Goal: Task Accomplishment & Management: Use online tool/utility

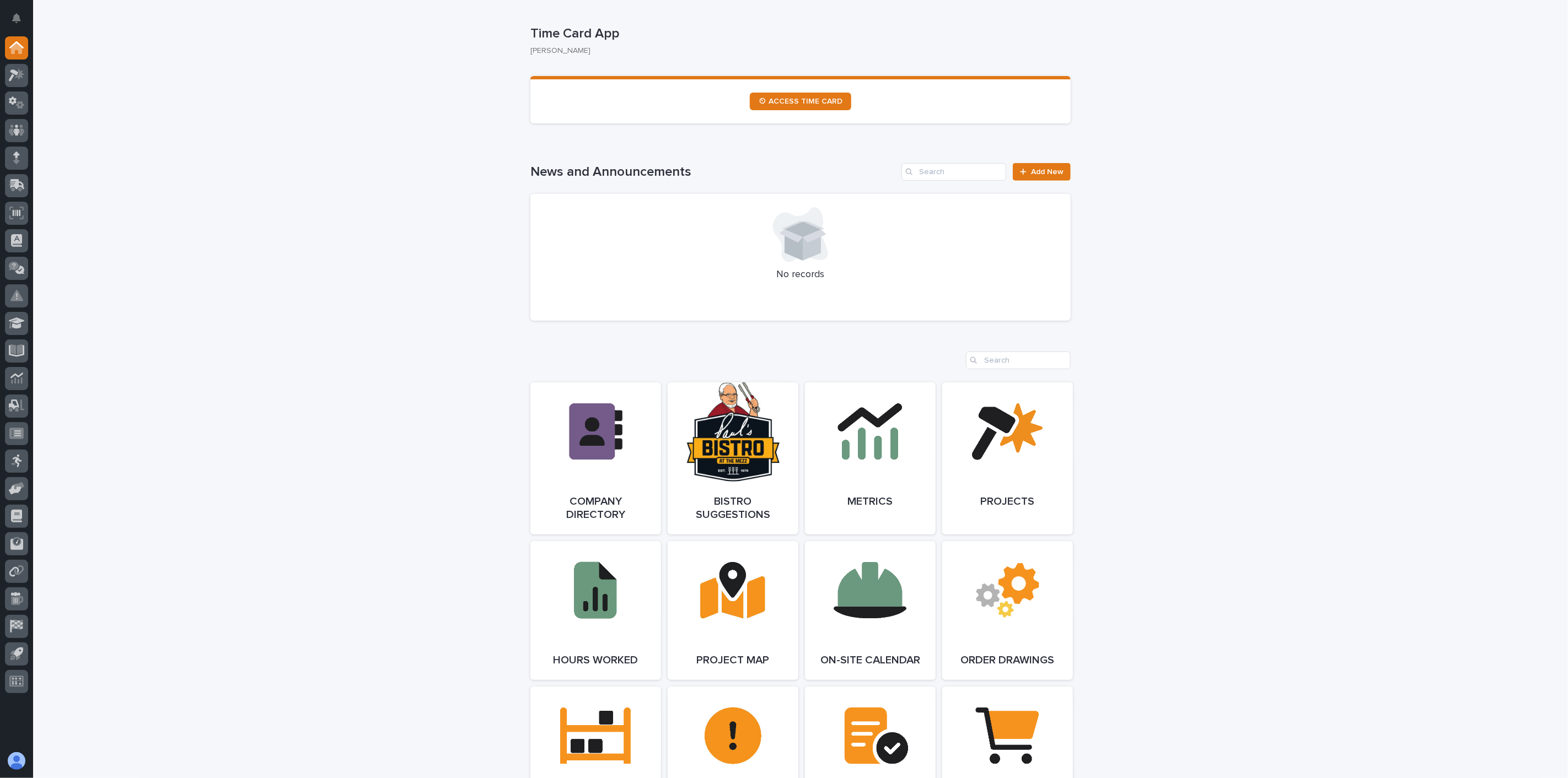
scroll to position [612, 0]
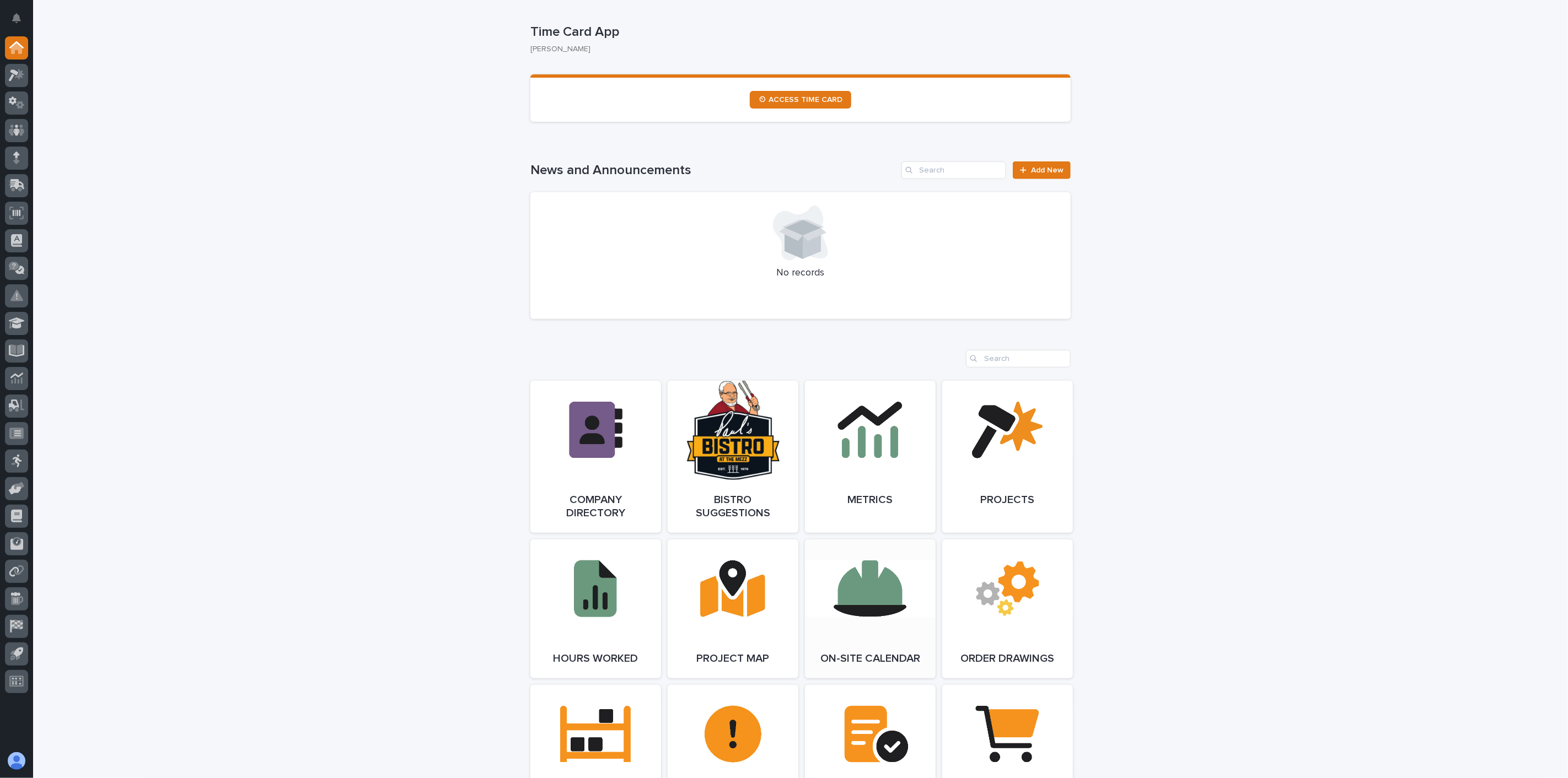
click at [891, 624] on link "Open Link" at bounding box center [870, 608] width 131 height 139
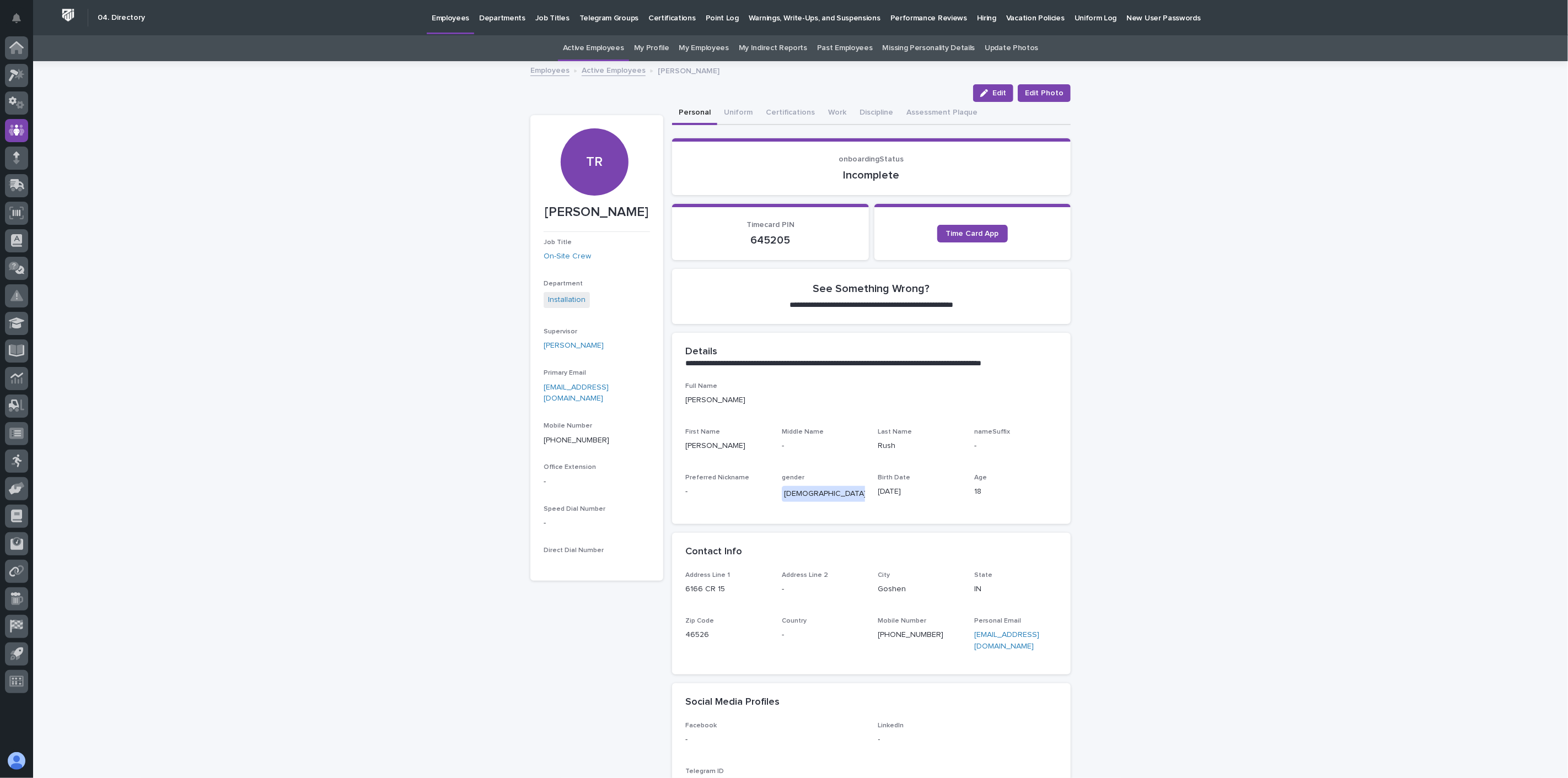
click at [977, 18] on p "Hiring" at bounding box center [985, 11] width 19 height 23
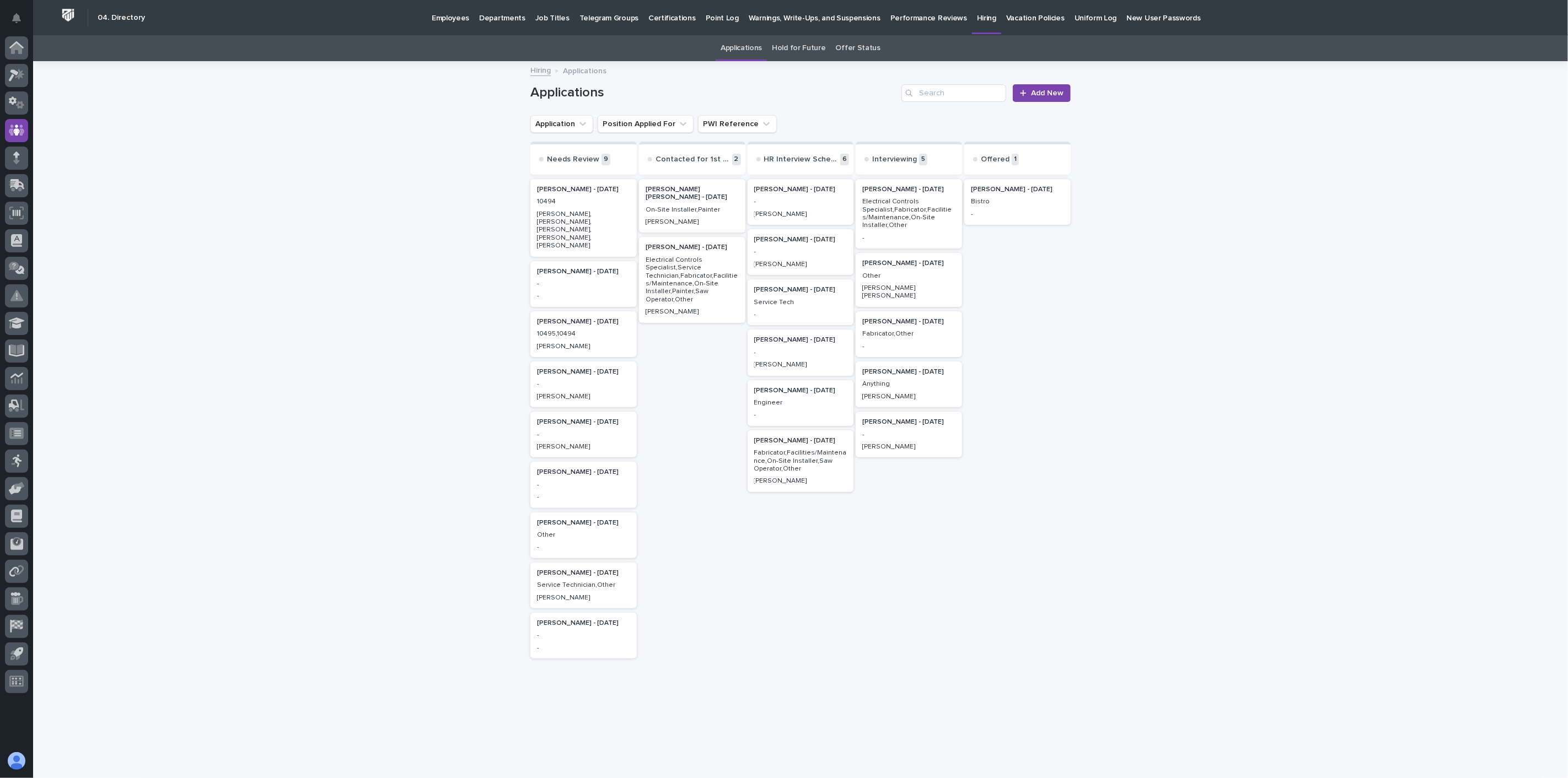
click at [567, 380] on p "-" at bounding box center [583, 384] width 93 height 8
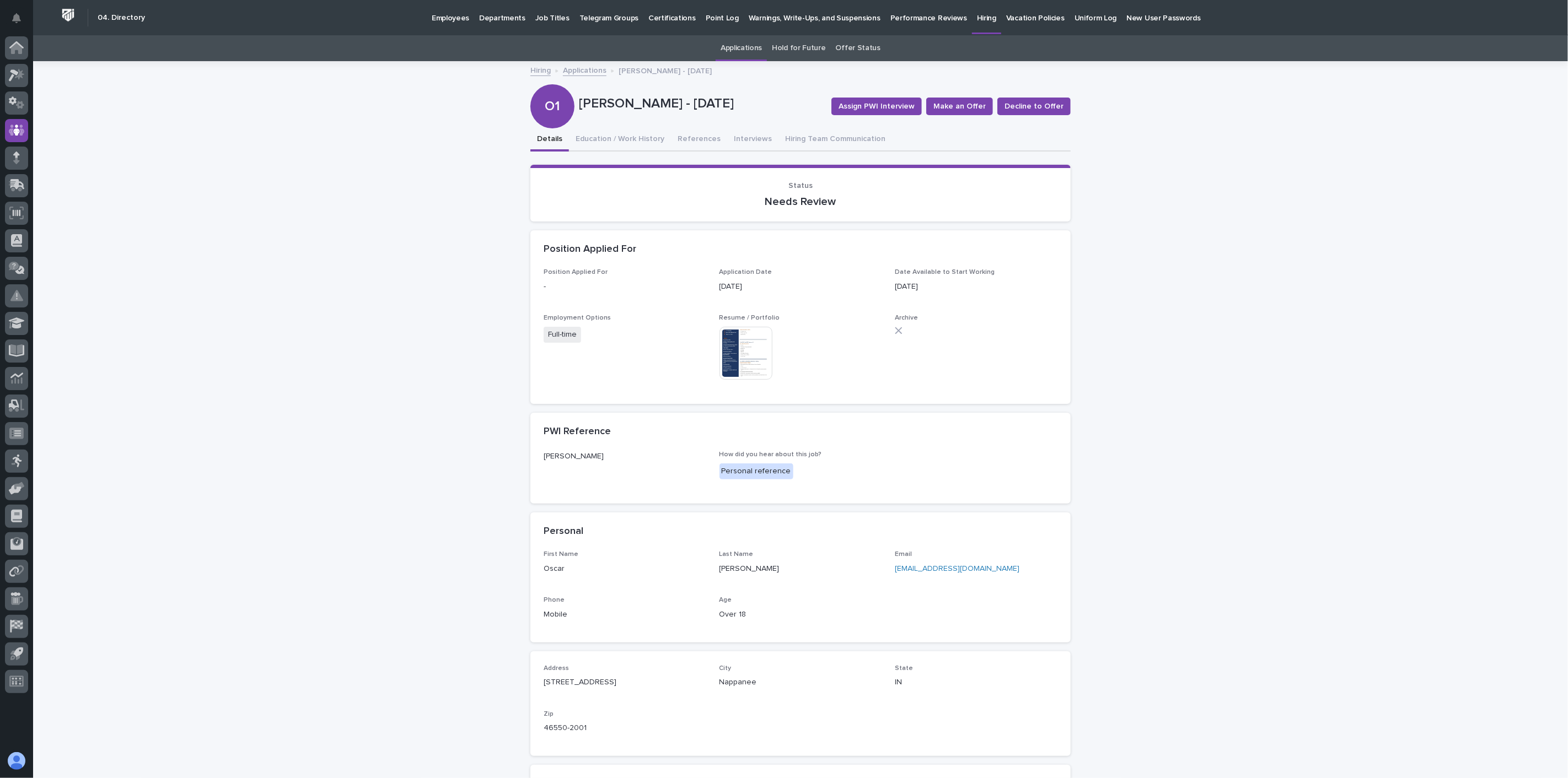
click at [739, 352] on img at bounding box center [745, 353] width 53 height 53
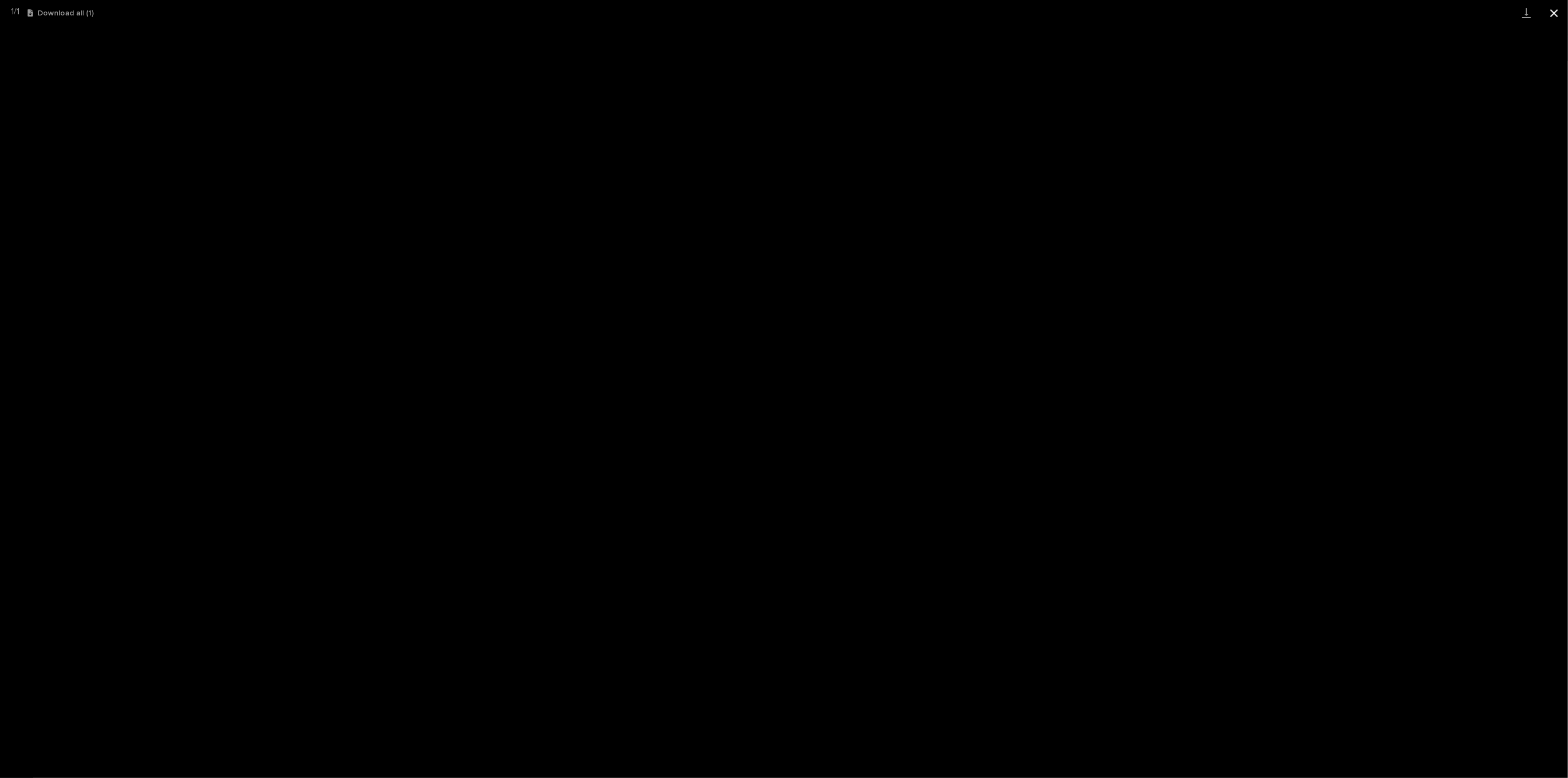
click at [1556, 12] on button "Close gallery" at bounding box center [1554, 13] width 28 height 26
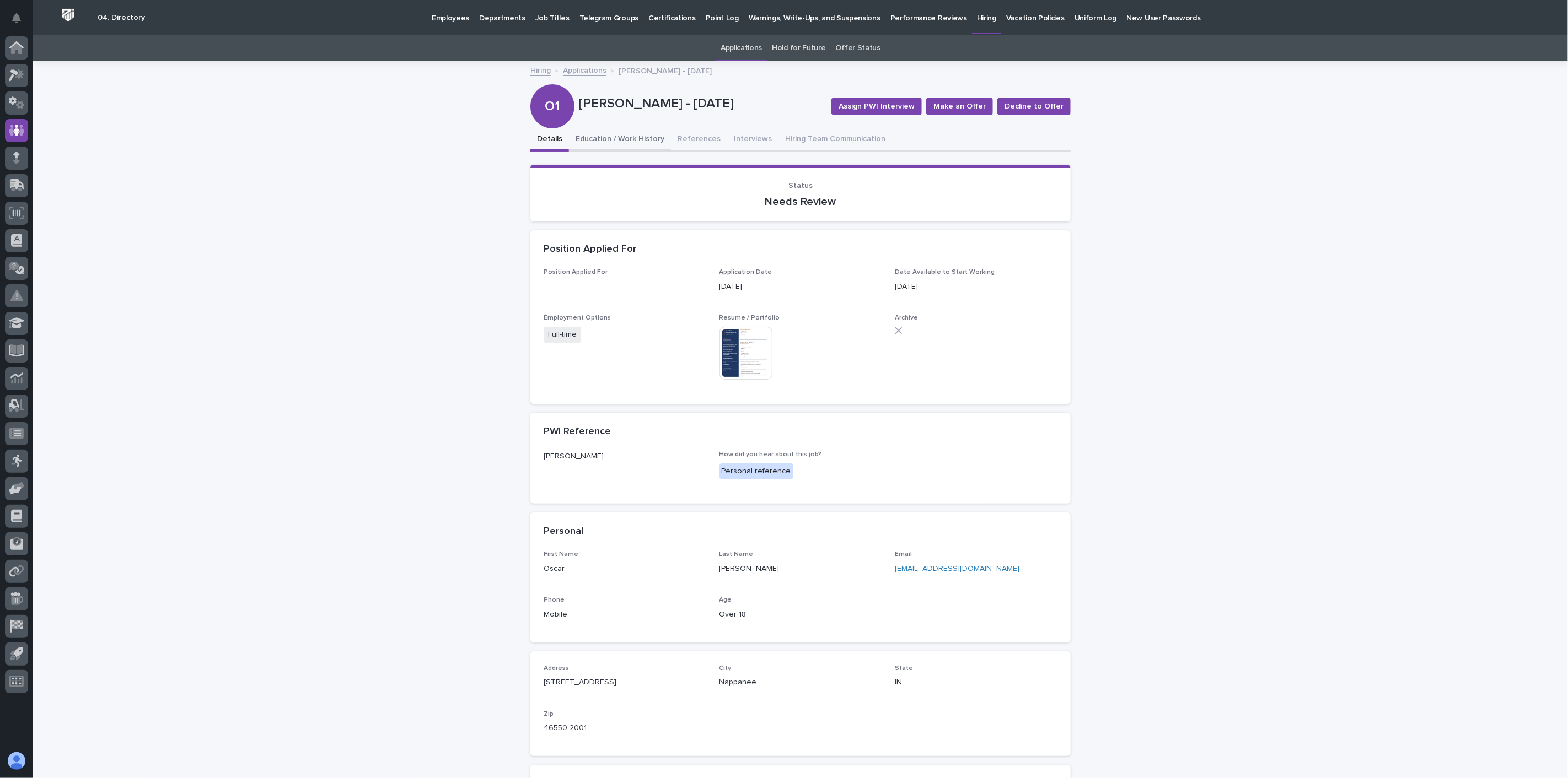
click at [631, 141] on button "Education / Work History" at bounding box center [619, 140] width 102 height 23
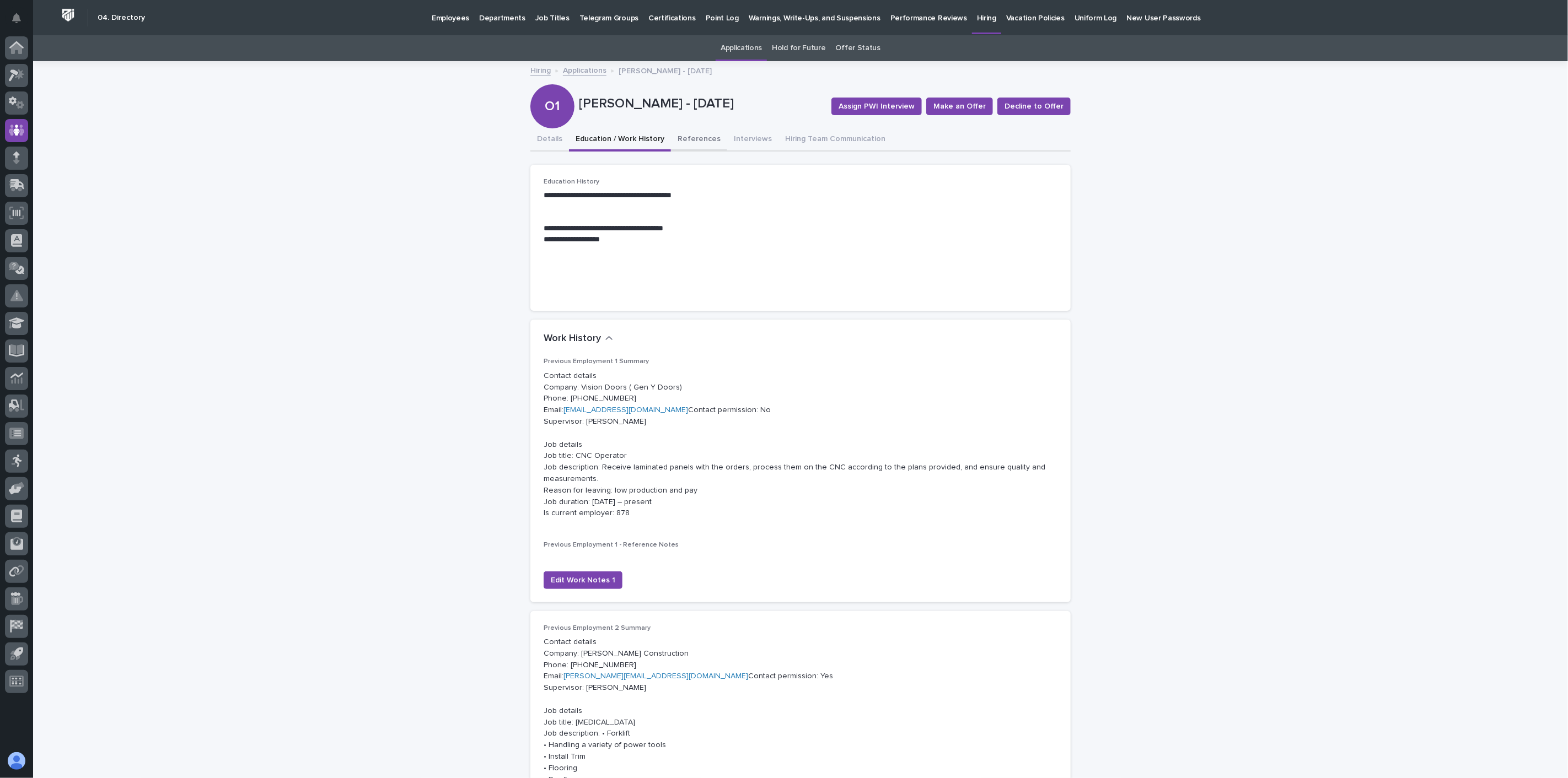
click at [691, 138] on button "References" at bounding box center [699, 140] width 56 height 23
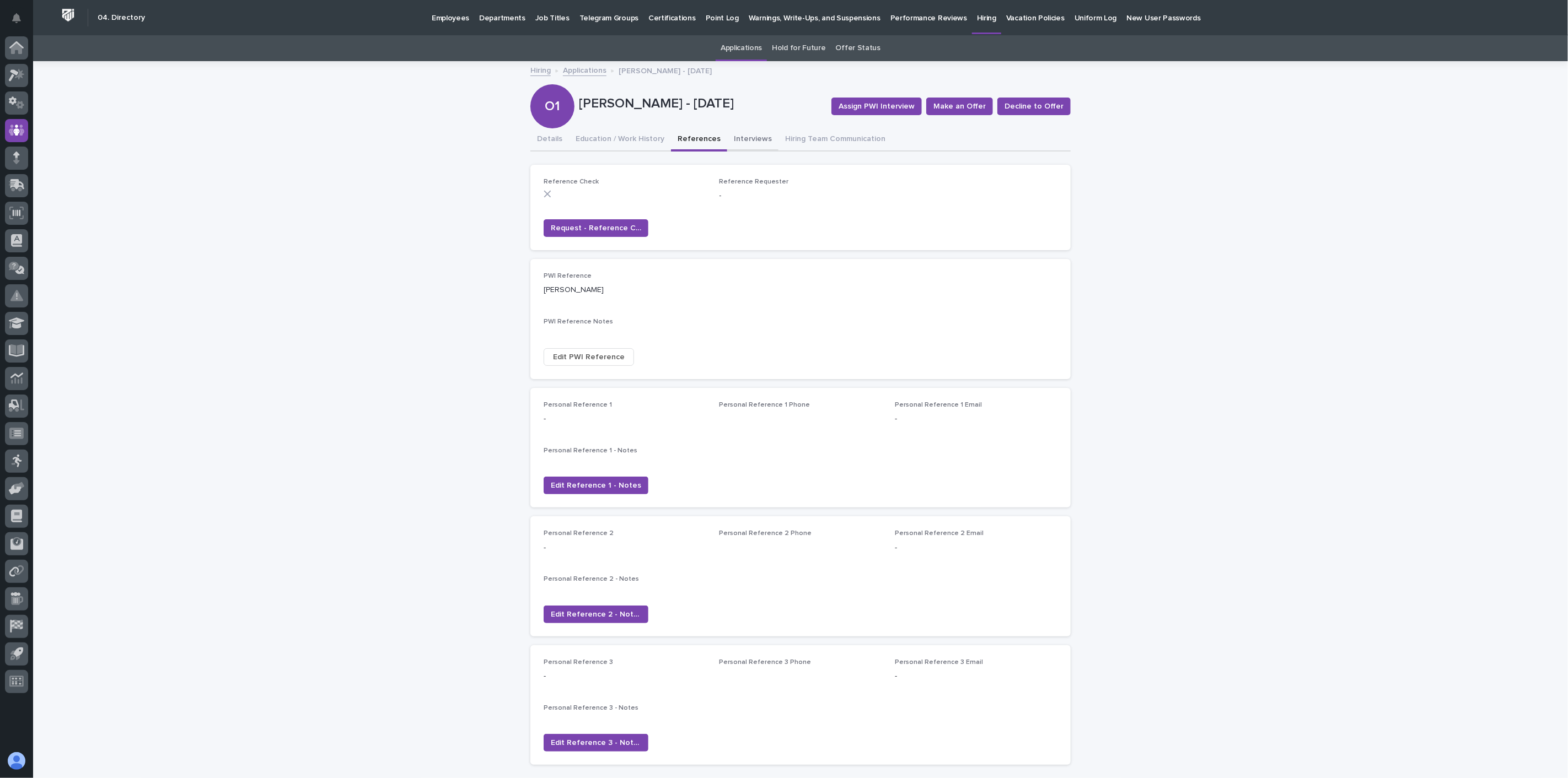
click at [735, 138] on button "Interviews" at bounding box center [752, 140] width 51 height 23
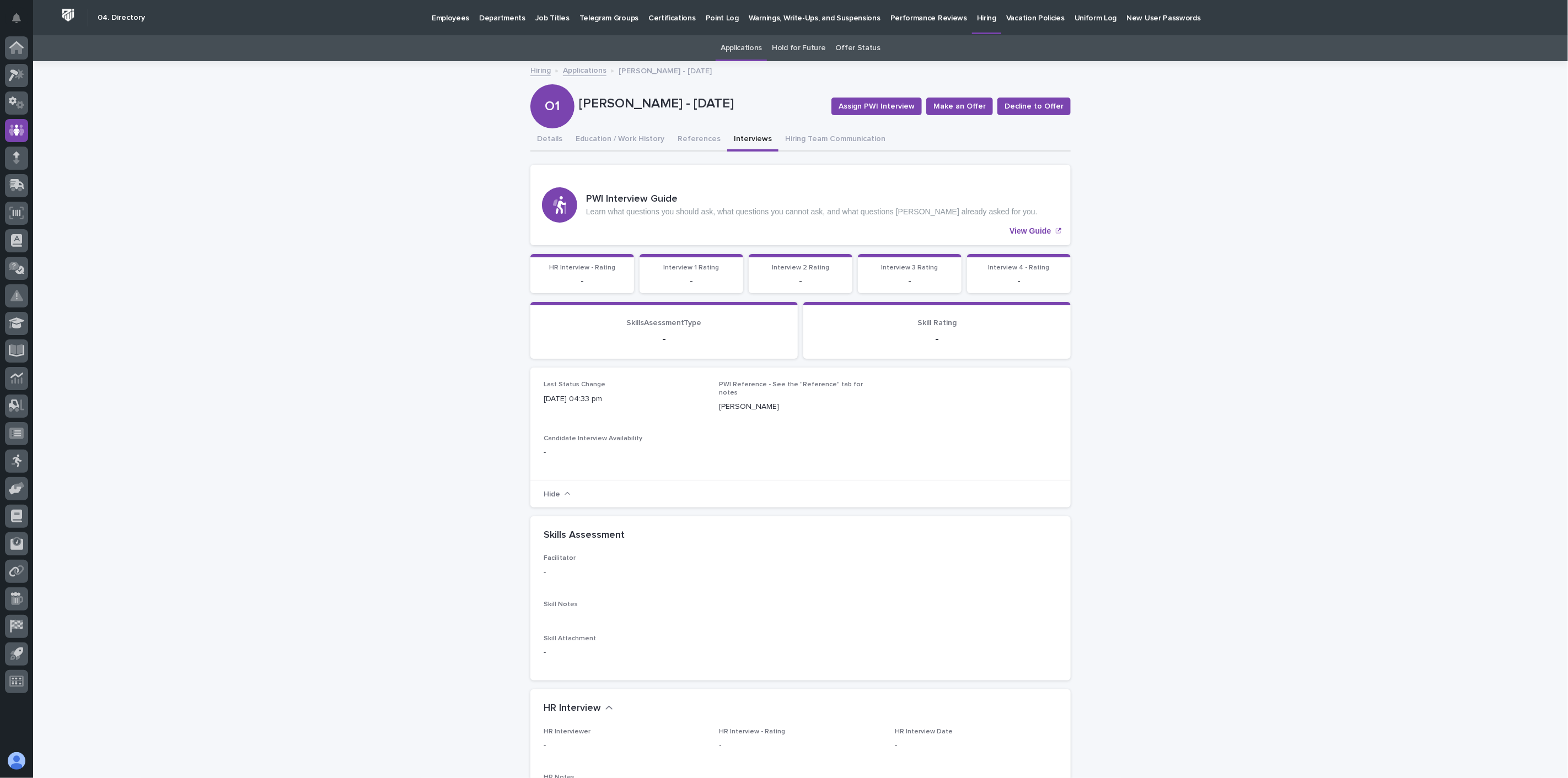
click at [586, 73] on link "Applications" at bounding box center [585, 70] width 44 height 13
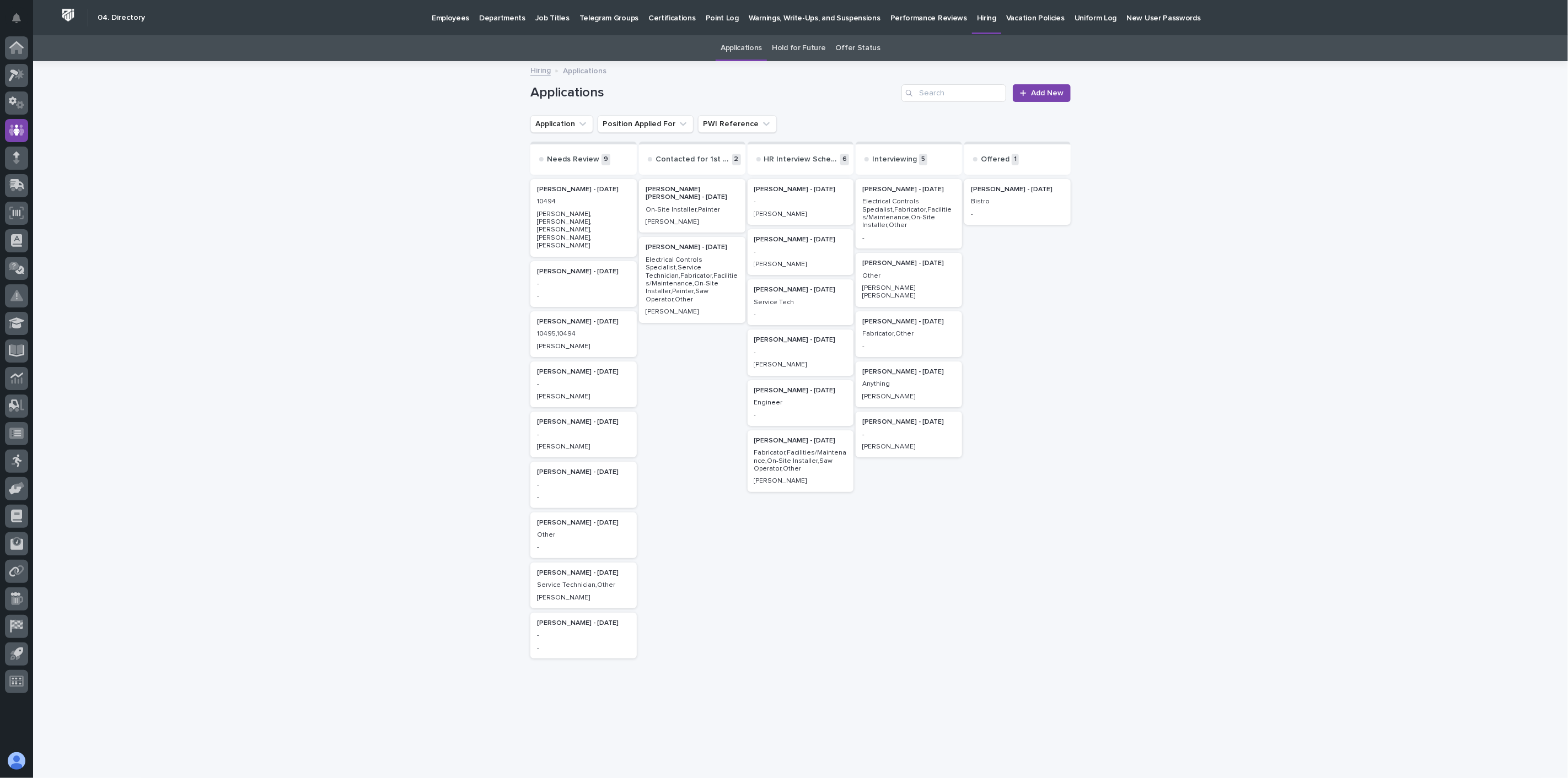
click at [589, 341] on div "[PERSON_NAME]" at bounding box center [583, 346] width 93 height 10
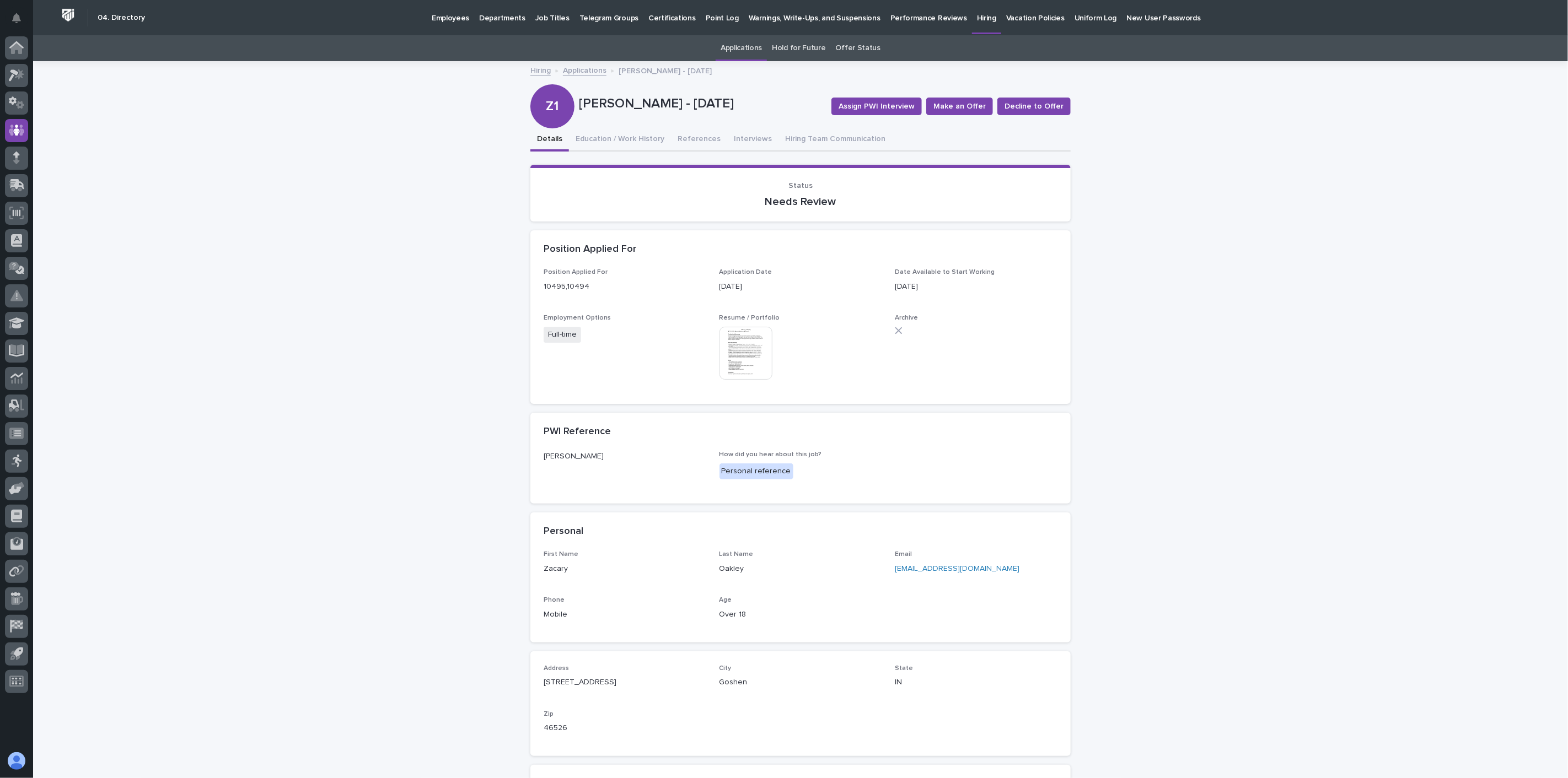
click at [751, 357] on img at bounding box center [745, 353] width 53 height 53
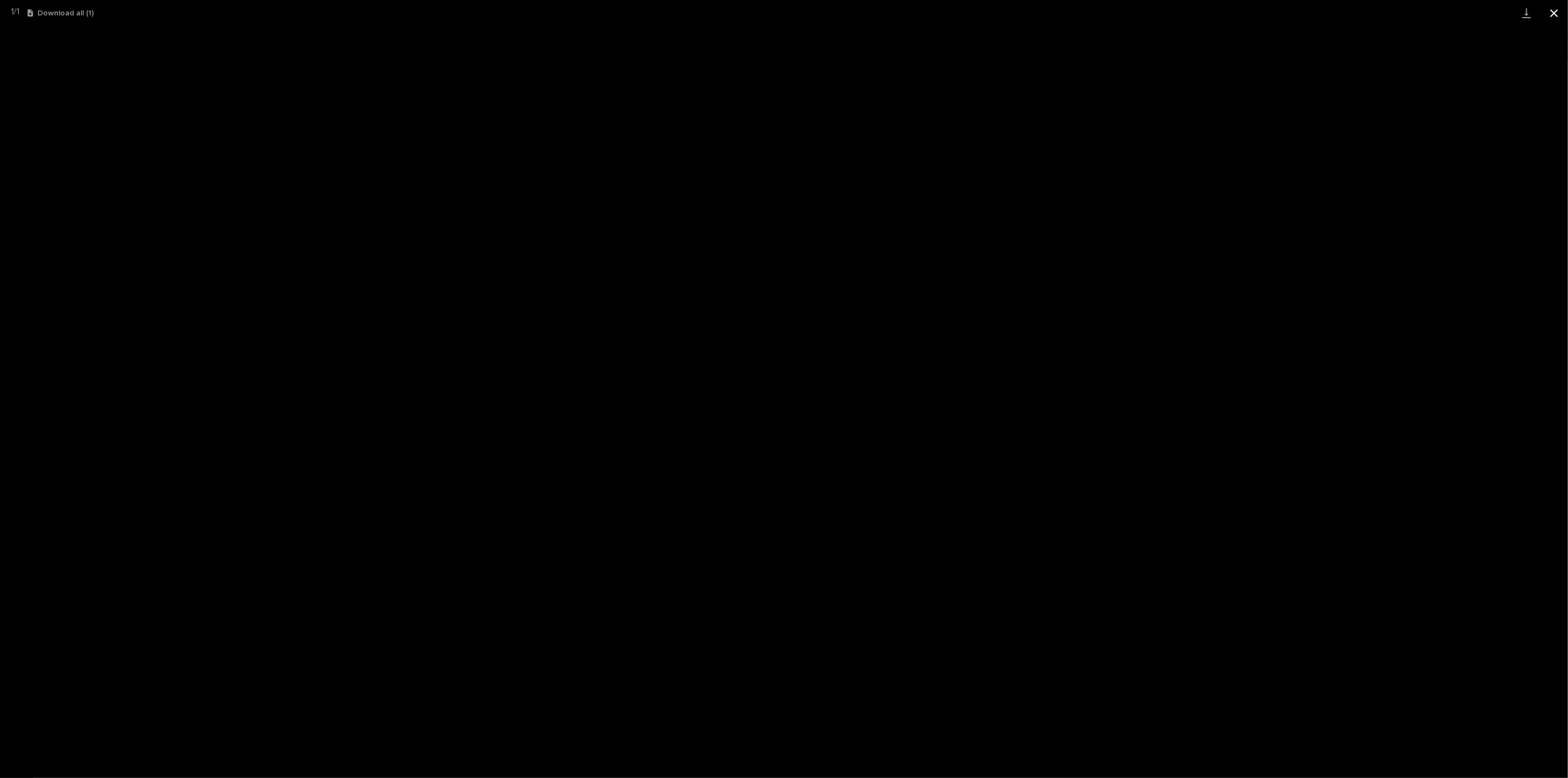
click at [1555, 13] on button "Close gallery" at bounding box center [1554, 13] width 28 height 26
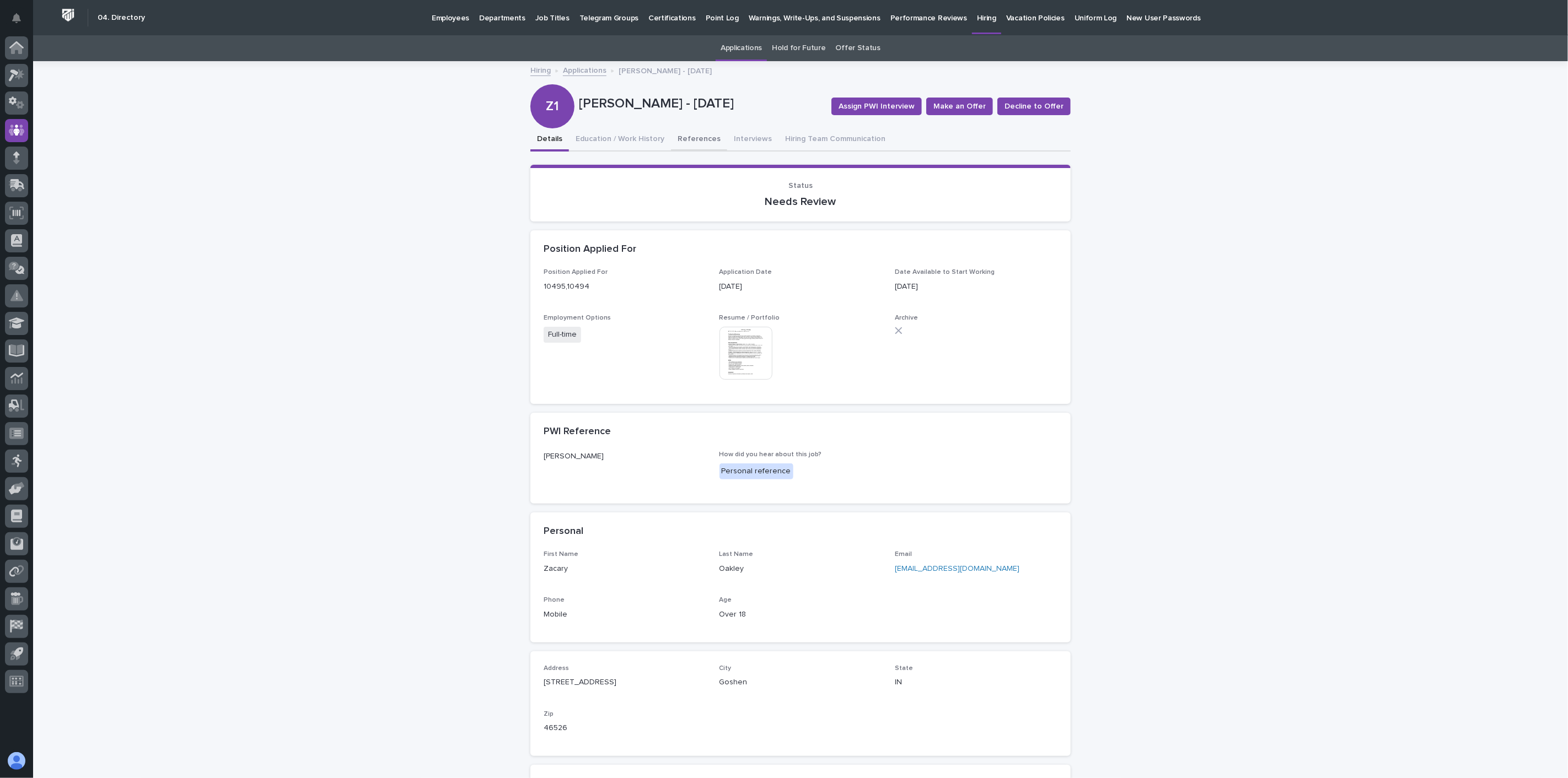
click at [689, 141] on button "References" at bounding box center [699, 140] width 56 height 23
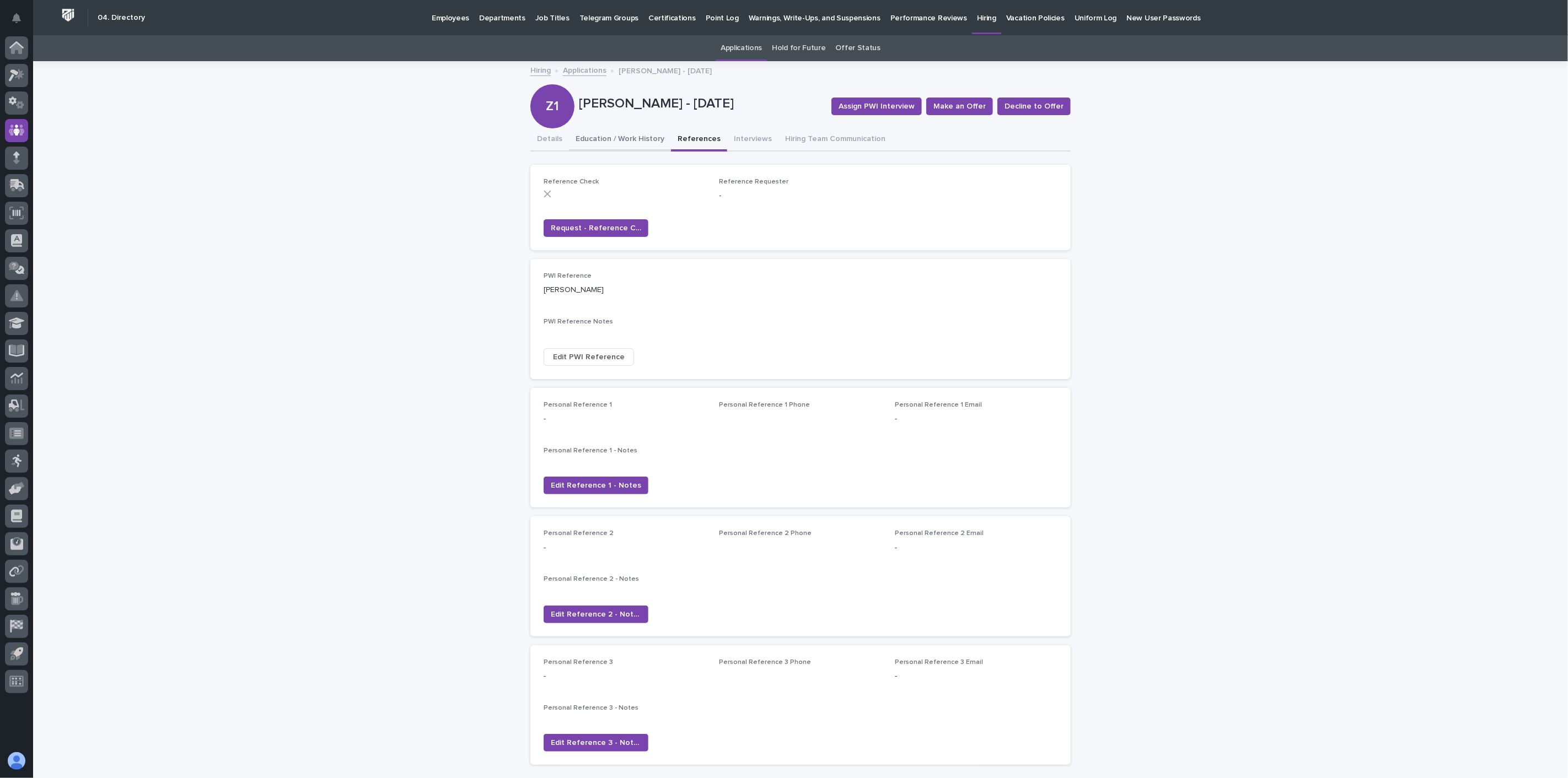
click at [626, 140] on button "Education / Work History" at bounding box center [619, 140] width 102 height 23
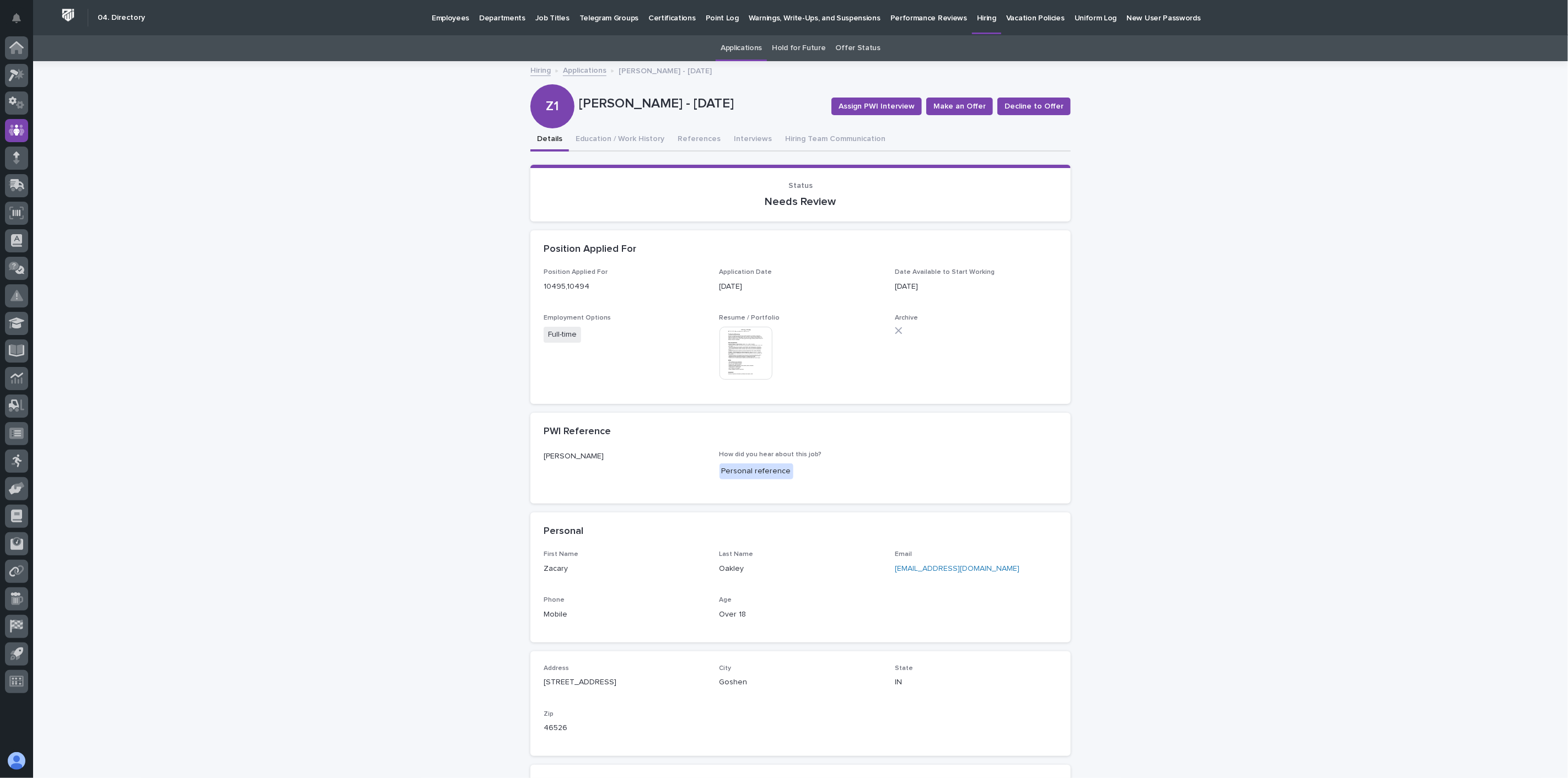
click at [542, 140] on button "Details" at bounding box center [550, 140] width 39 height 23
click at [615, 136] on button "Education / Work History" at bounding box center [619, 140] width 102 height 23
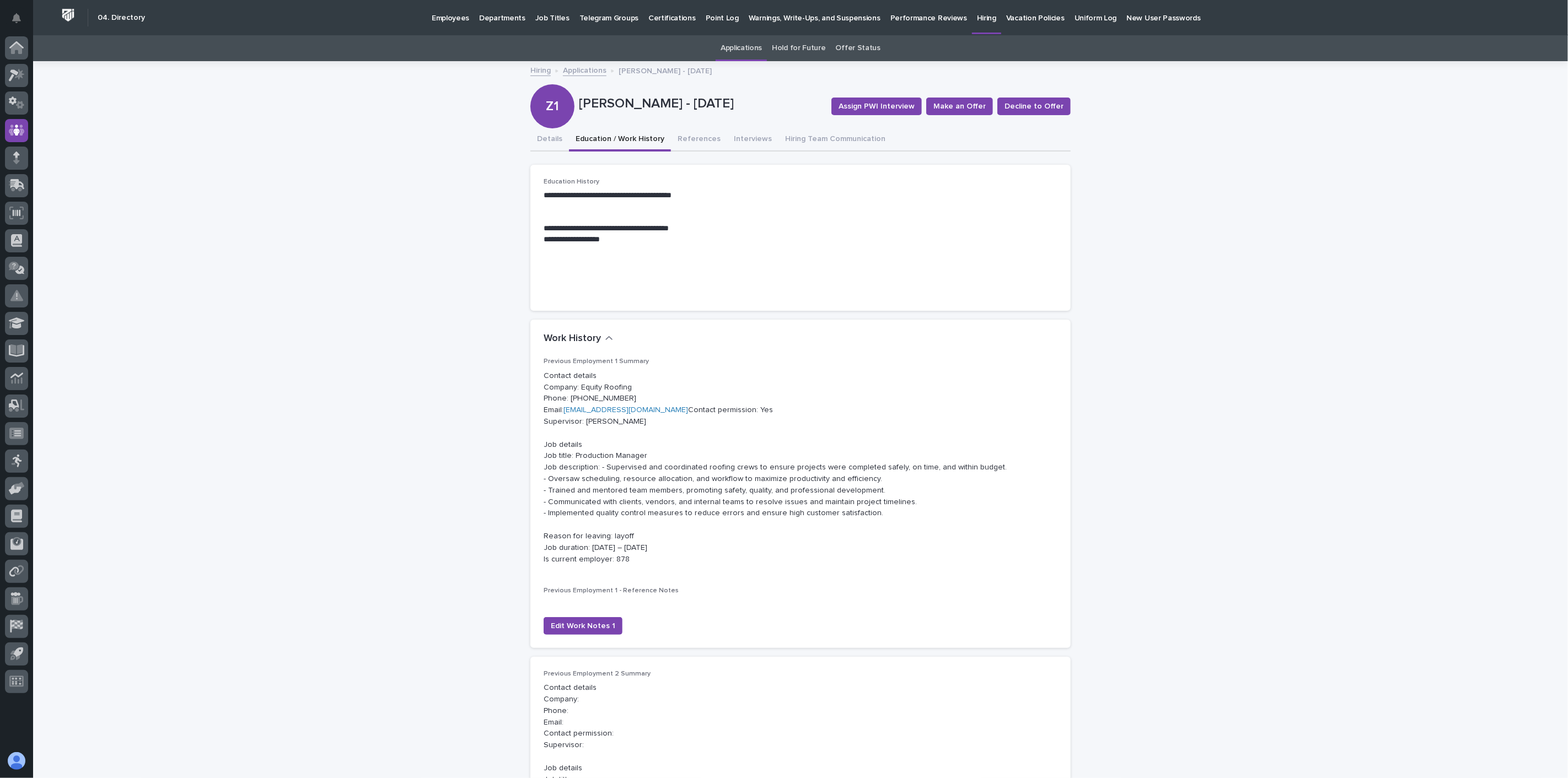
click at [577, 70] on link "Applications" at bounding box center [585, 70] width 44 height 13
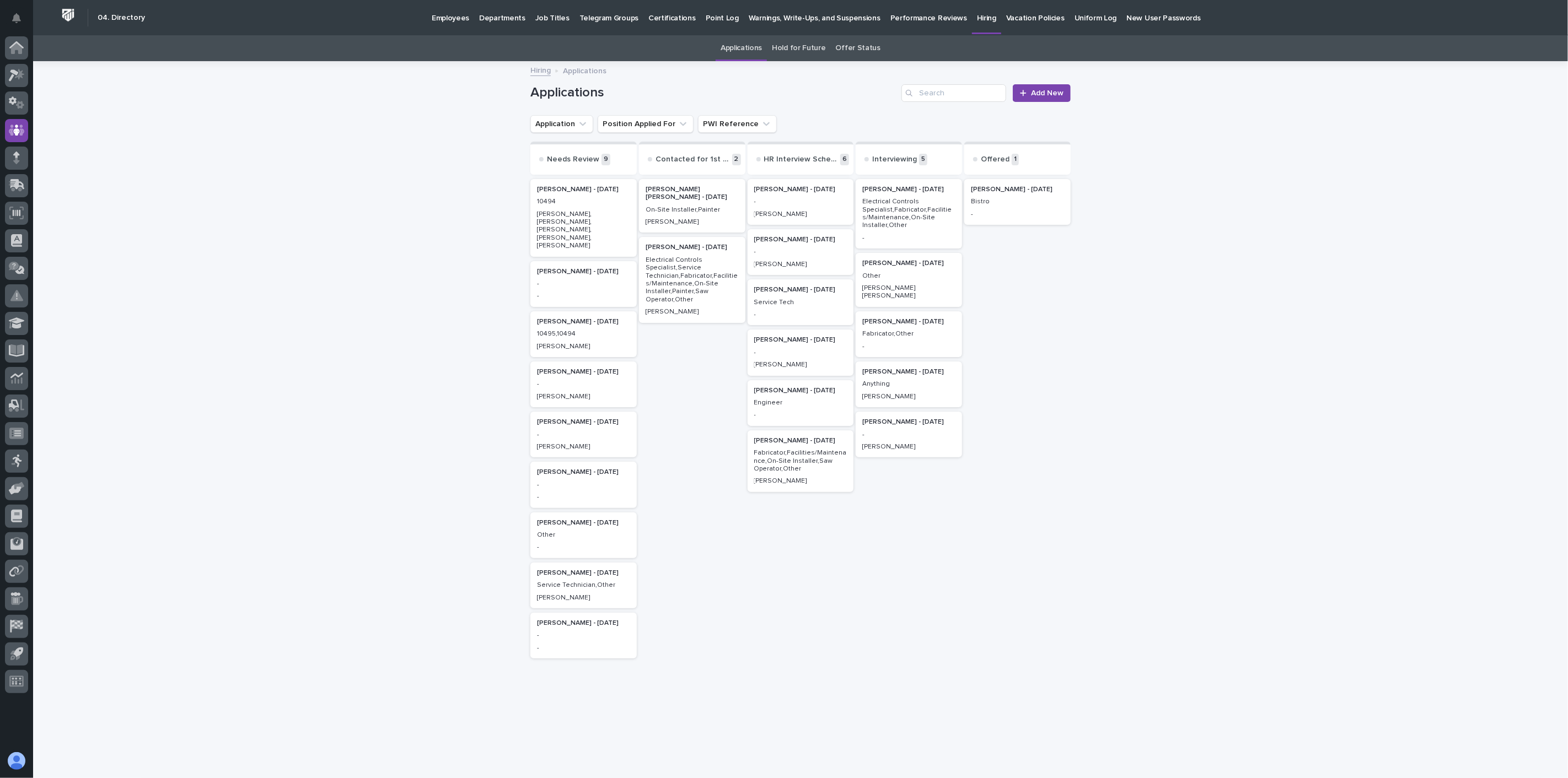
scroll to position [2, 0]
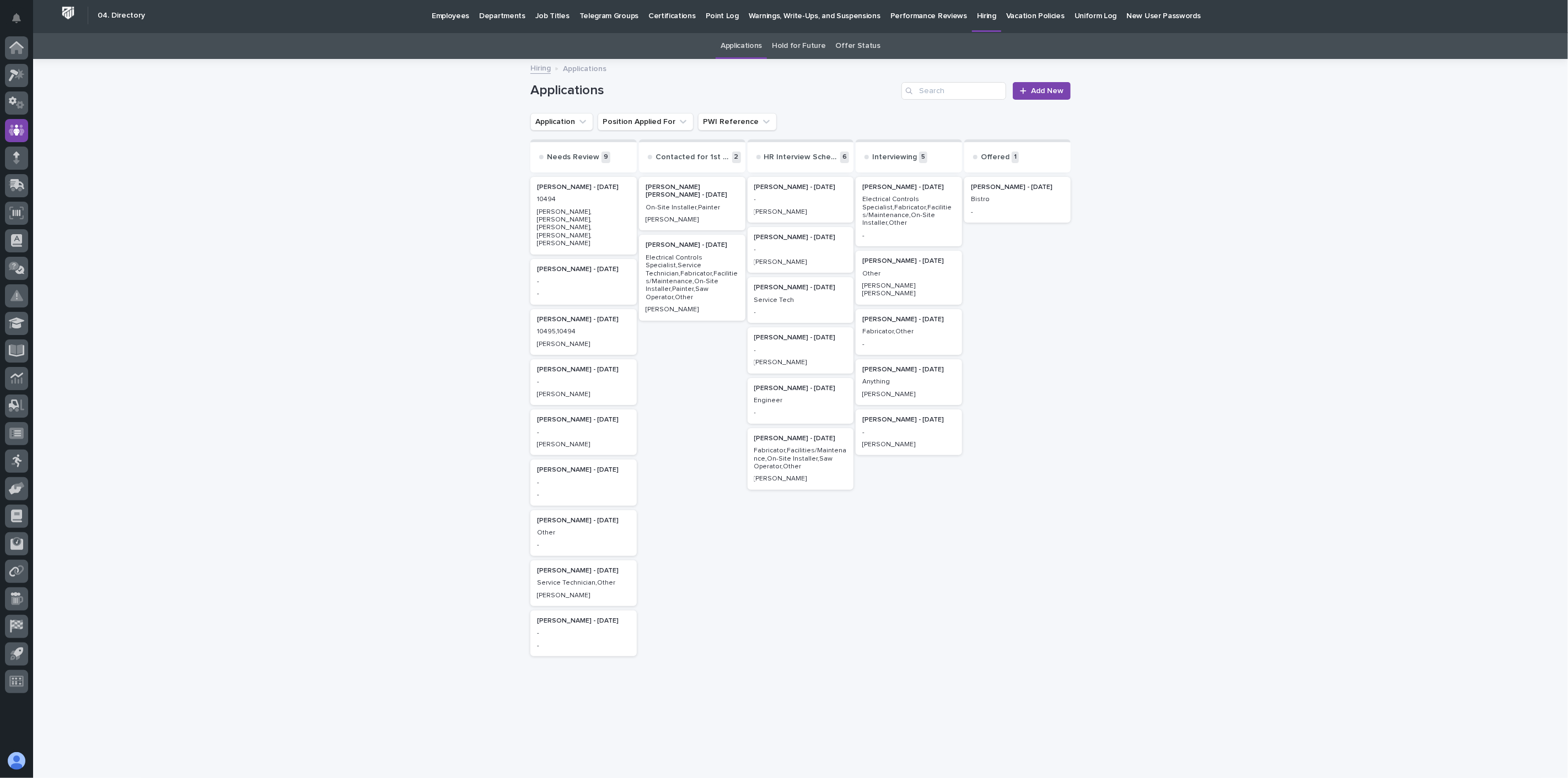
click at [570, 210] on p "[PERSON_NAME], [PERSON_NAME], [PERSON_NAME], [PERSON_NAME], [PERSON_NAME]" at bounding box center [583, 228] width 93 height 40
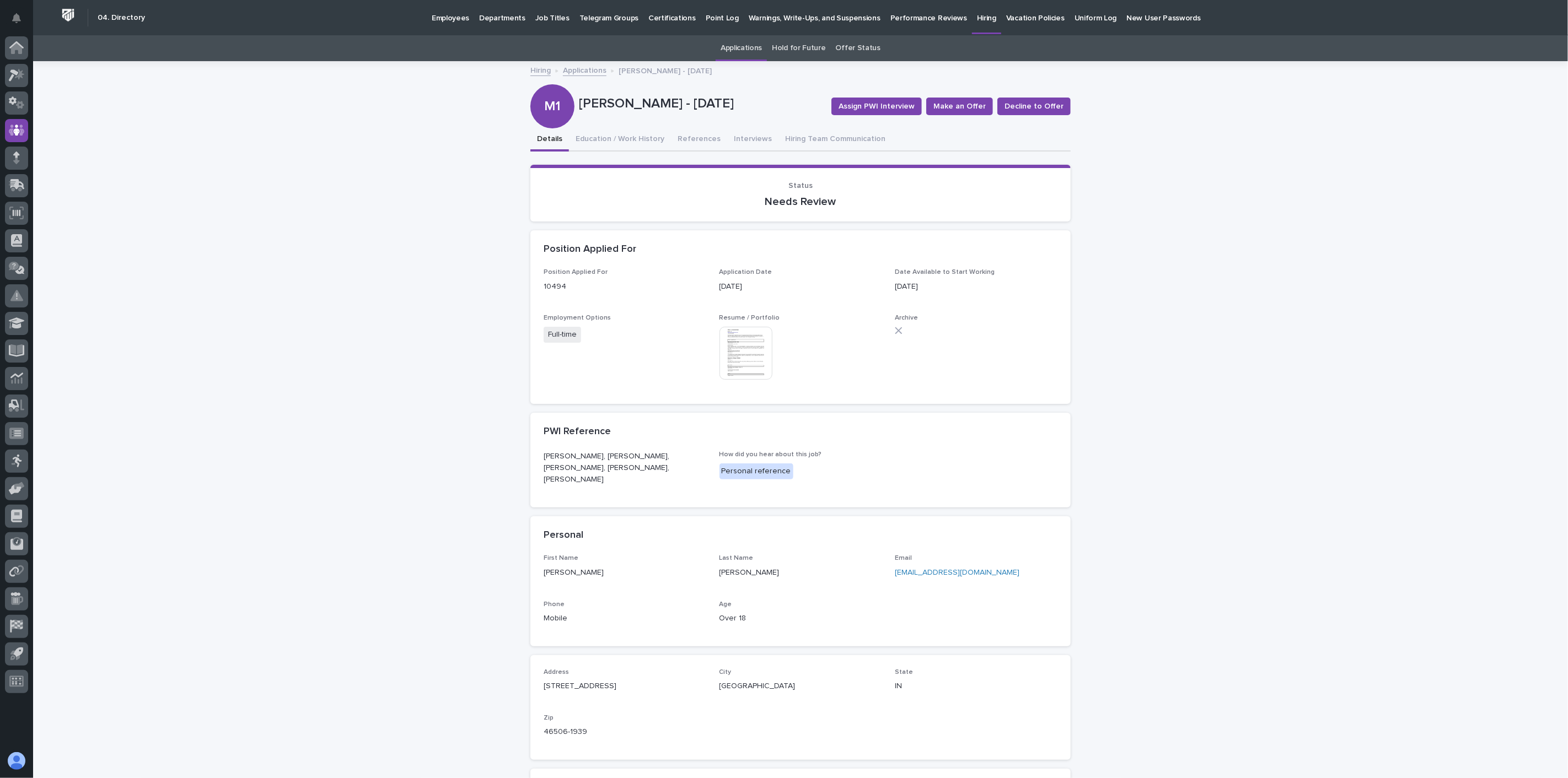
click at [742, 359] on img at bounding box center [745, 353] width 53 height 53
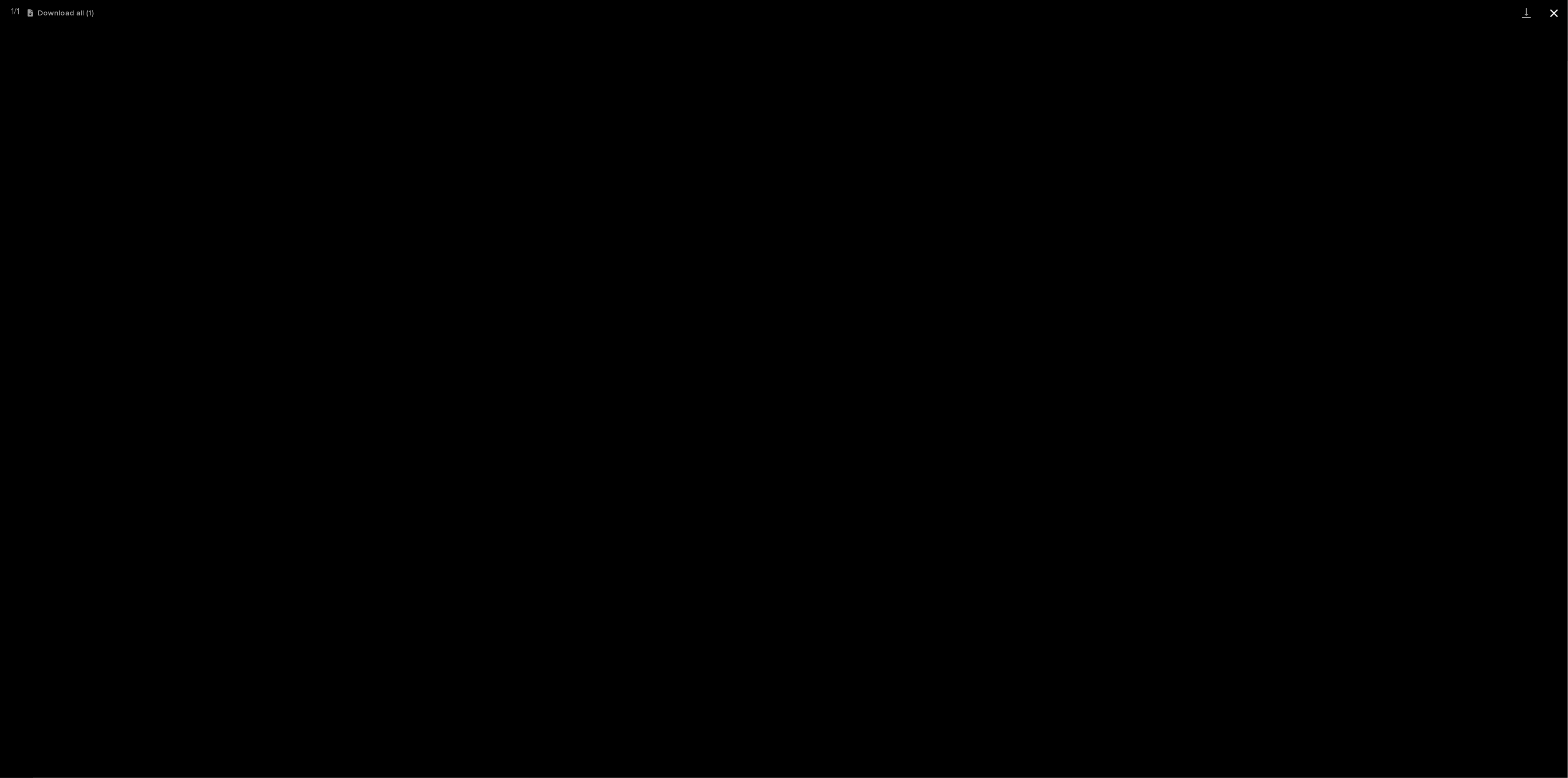
click at [1557, 12] on button "Close gallery" at bounding box center [1554, 13] width 28 height 26
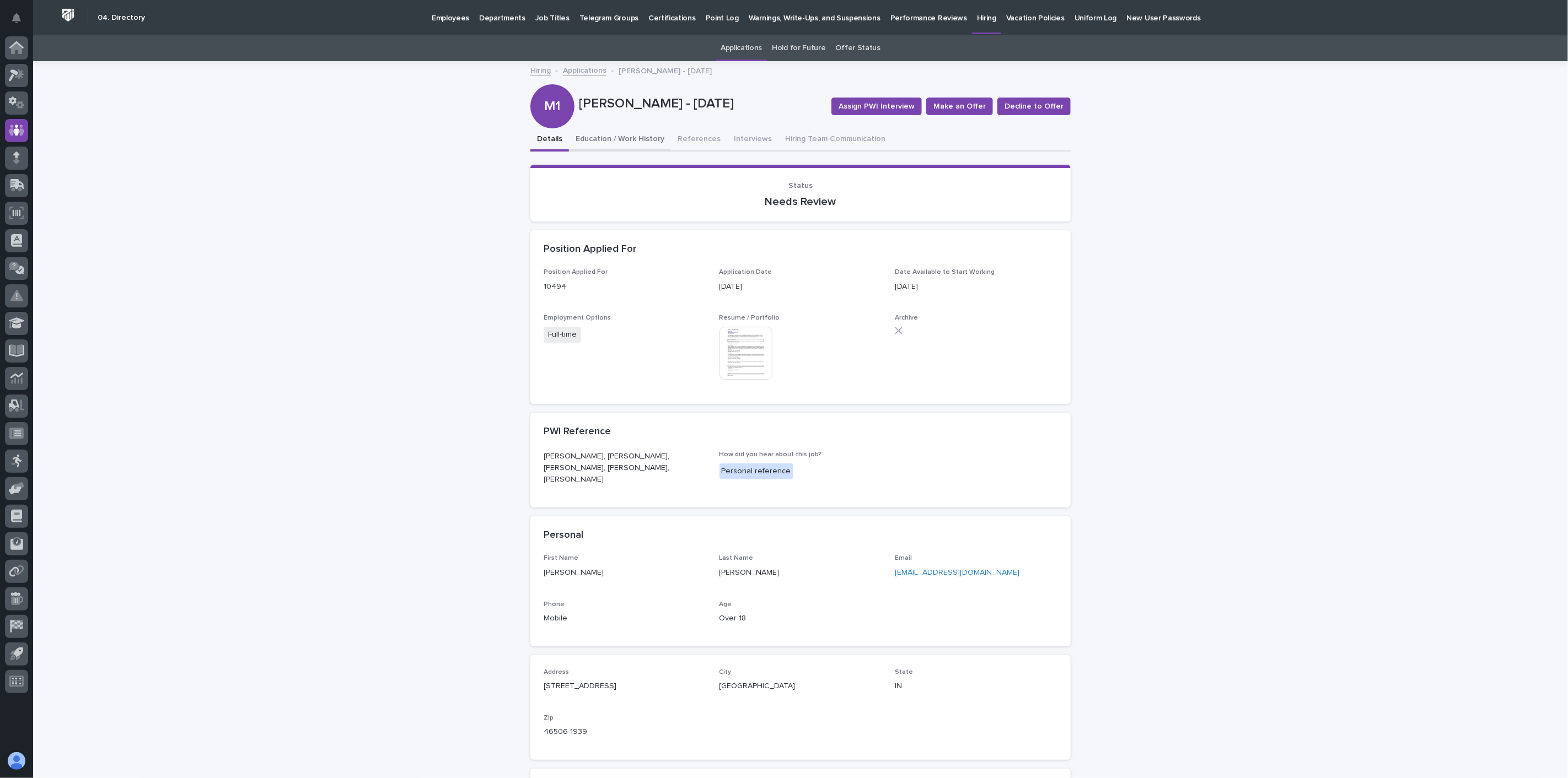
click at [635, 140] on button "Education / Work History" at bounding box center [619, 140] width 102 height 23
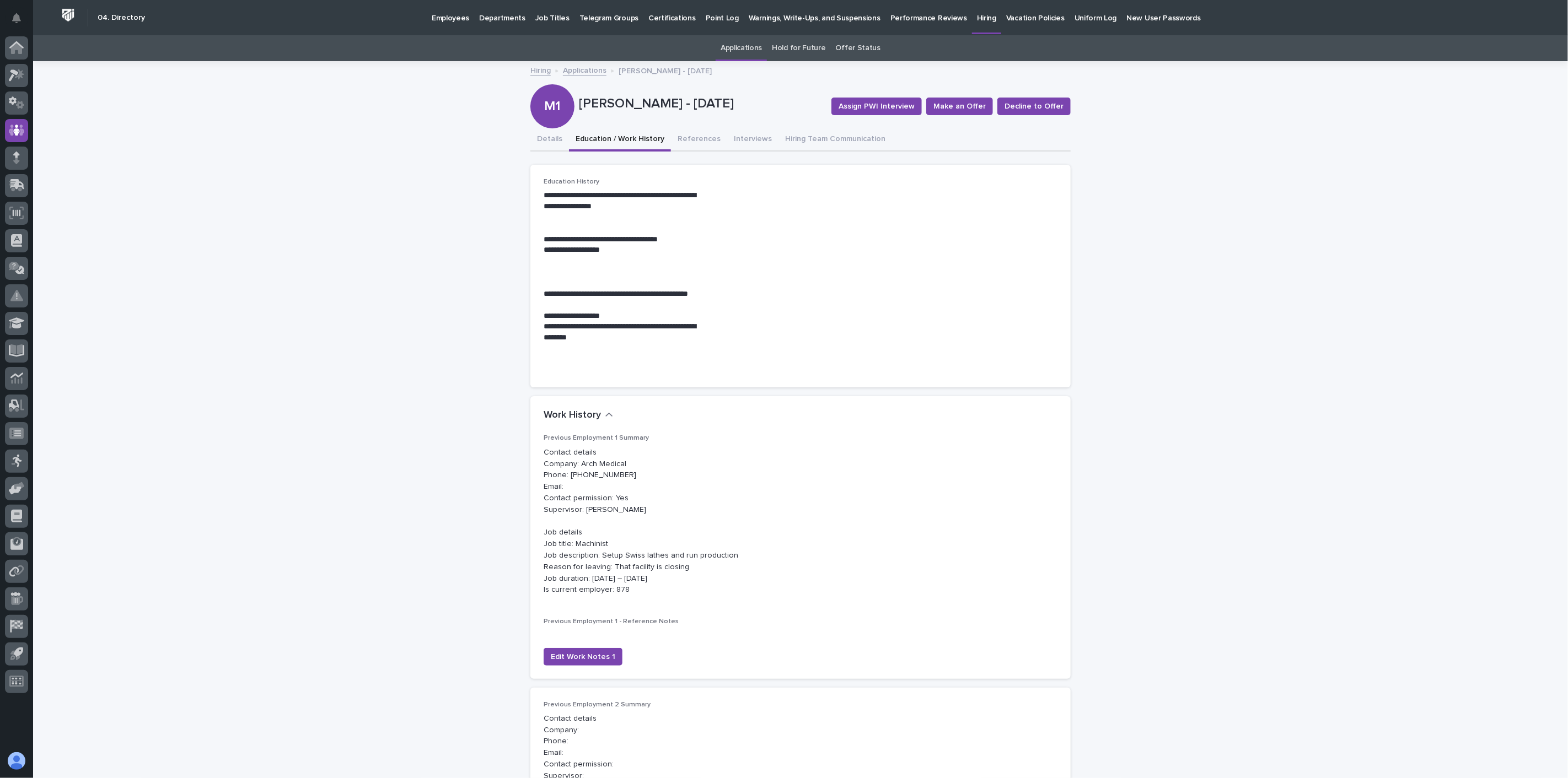
click at [588, 70] on link "Applications" at bounding box center [585, 70] width 44 height 13
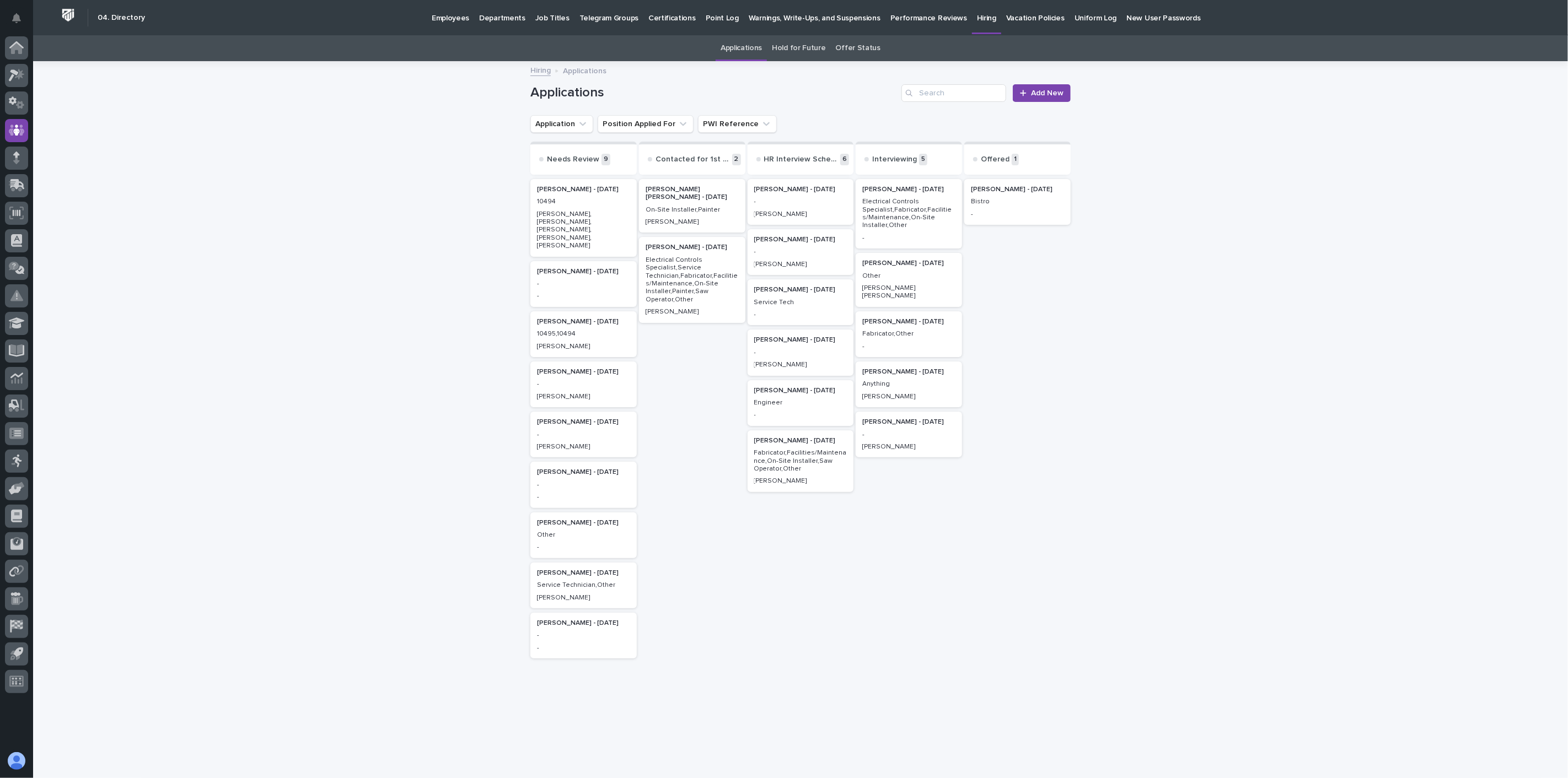
scroll to position [2, 0]
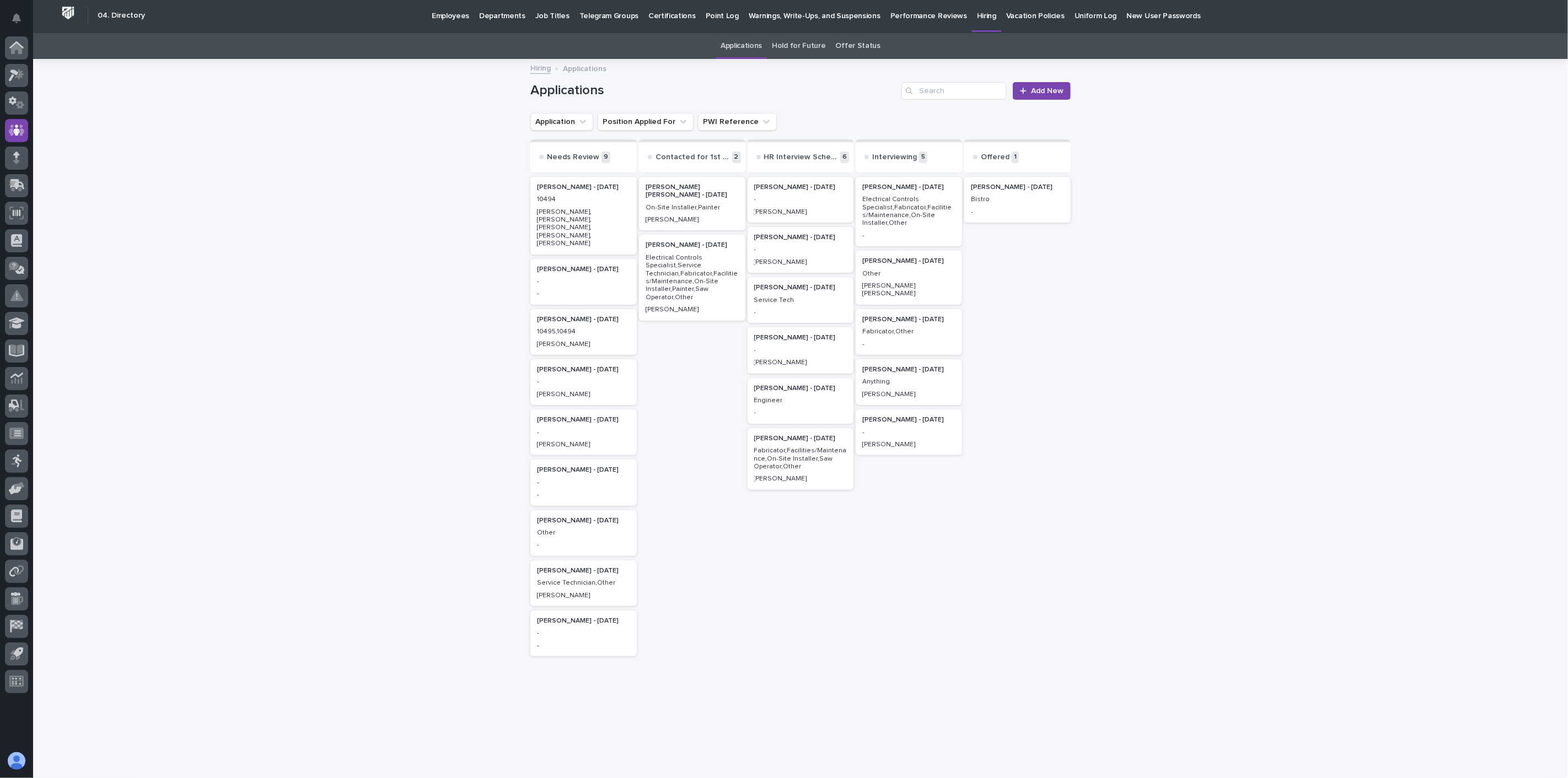
click at [448, 17] on p "Employees" at bounding box center [451, 9] width 38 height 23
